Goal: Transaction & Acquisition: Download file/media

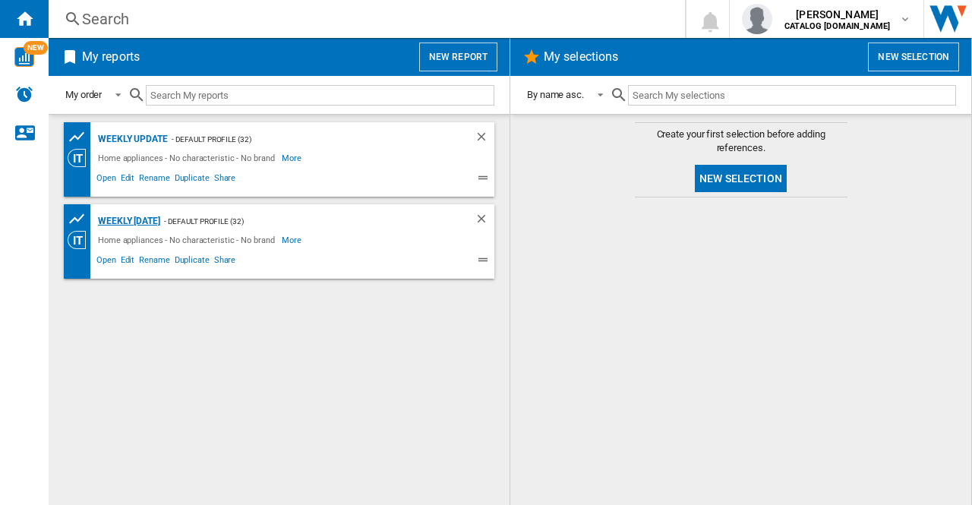
click at [122, 220] on div "Weekly [DATE]" at bounding box center [127, 221] width 66 height 19
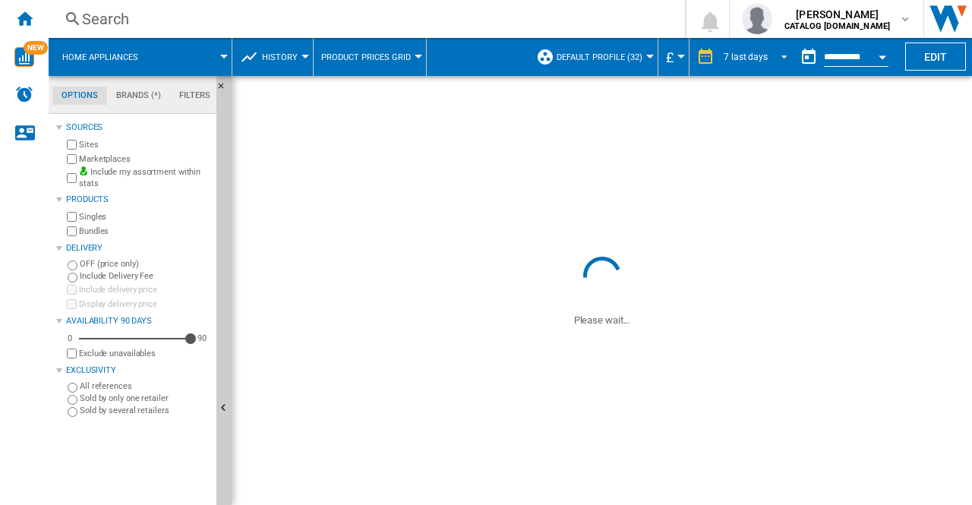
click at [784, 60] on span "REPORTS.WIZARD.STEPS.REPORT.STEPS.REPORT_OPTIONS.PERIOD: 7 last days" at bounding box center [780, 56] width 18 height 14
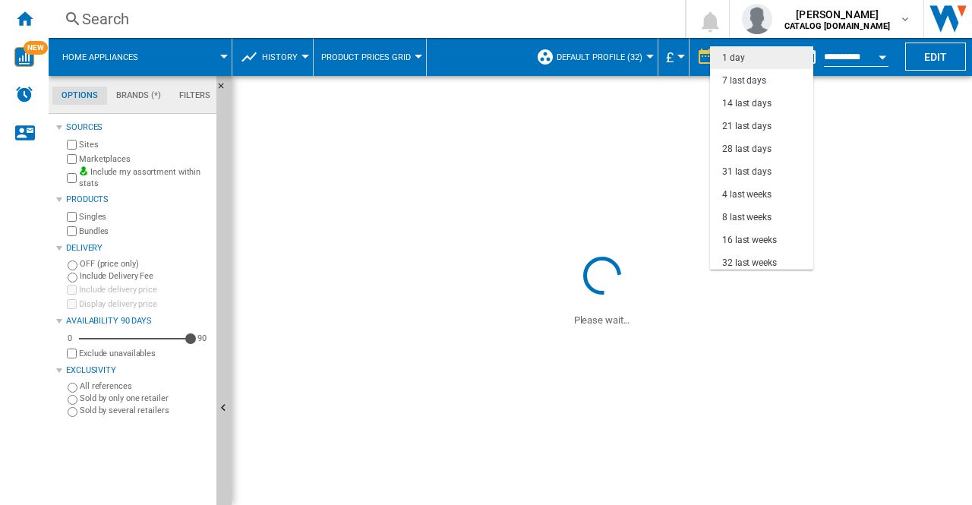
click at [738, 55] on div "1 day" at bounding box center [733, 58] width 23 height 13
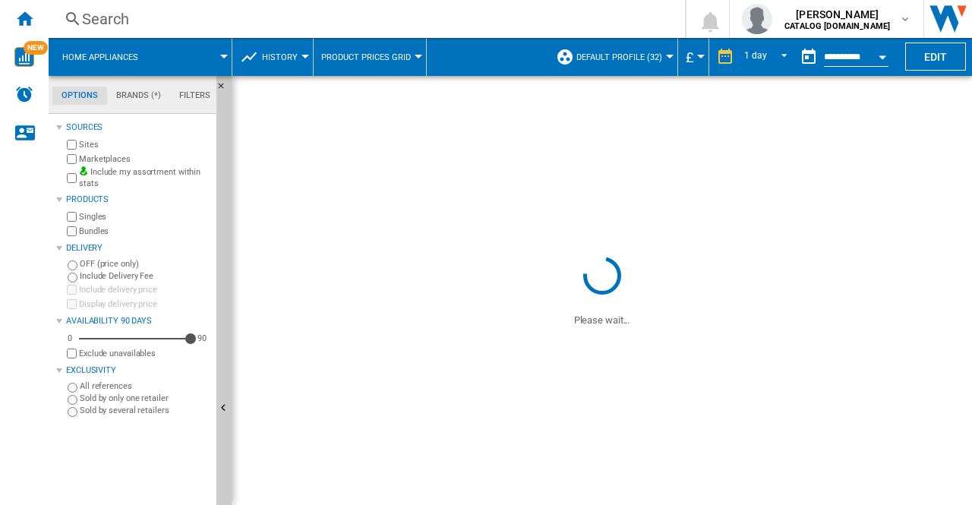
click at [889, 57] on button "Open calendar" at bounding box center [882, 54] width 27 height 27
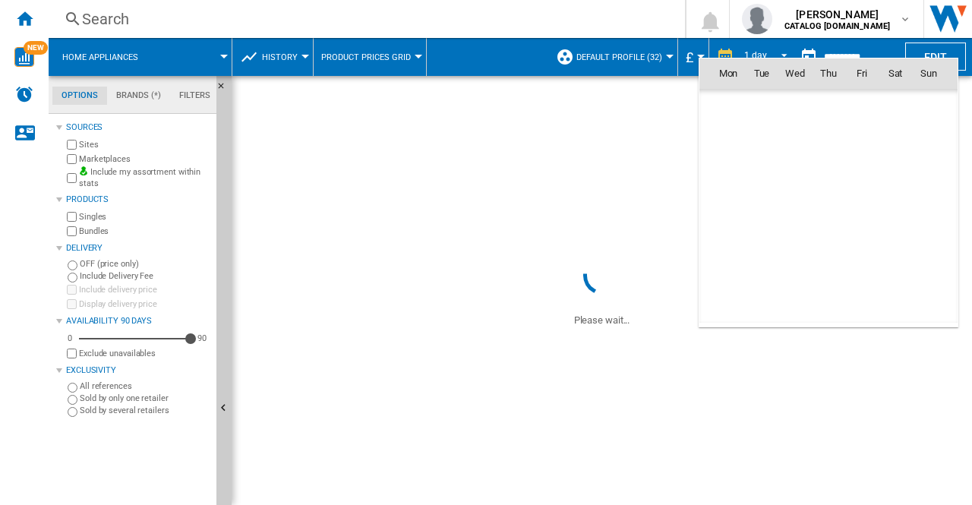
scroll to position [7245, 0]
click at [786, 172] on span "8" at bounding box center [795, 173] width 32 height 32
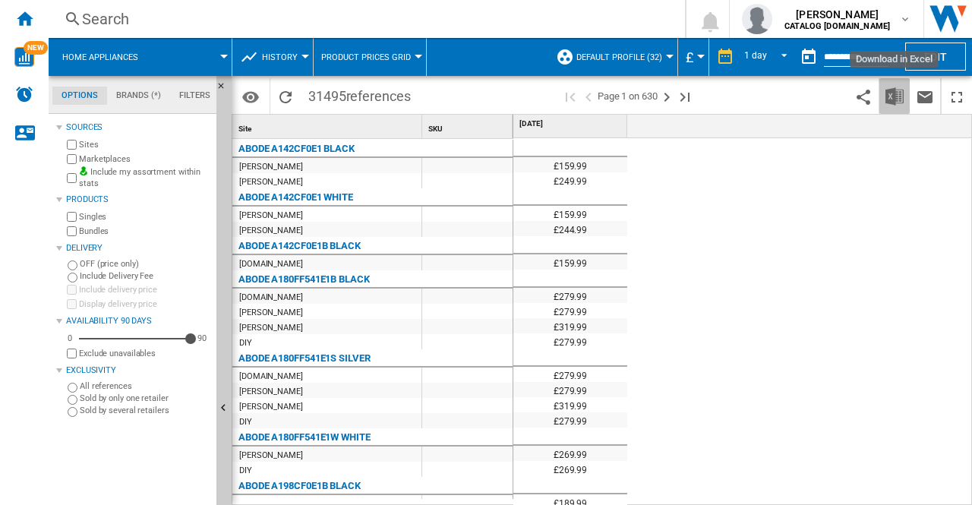
click at [890, 96] on img "Download in Excel" at bounding box center [895, 96] width 18 height 18
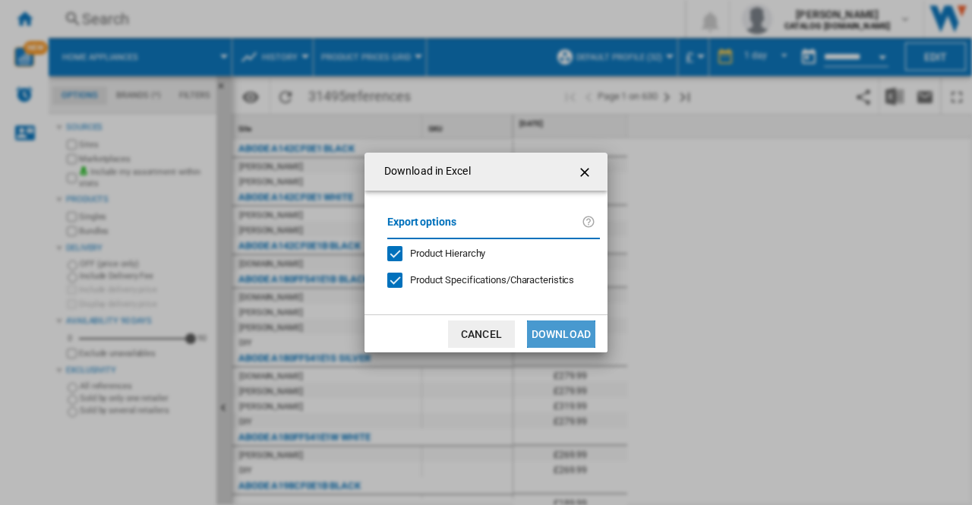
click at [546, 336] on button "Download" at bounding box center [561, 333] width 68 height 27
